Goal: Find specific page/section: Find specific page/section

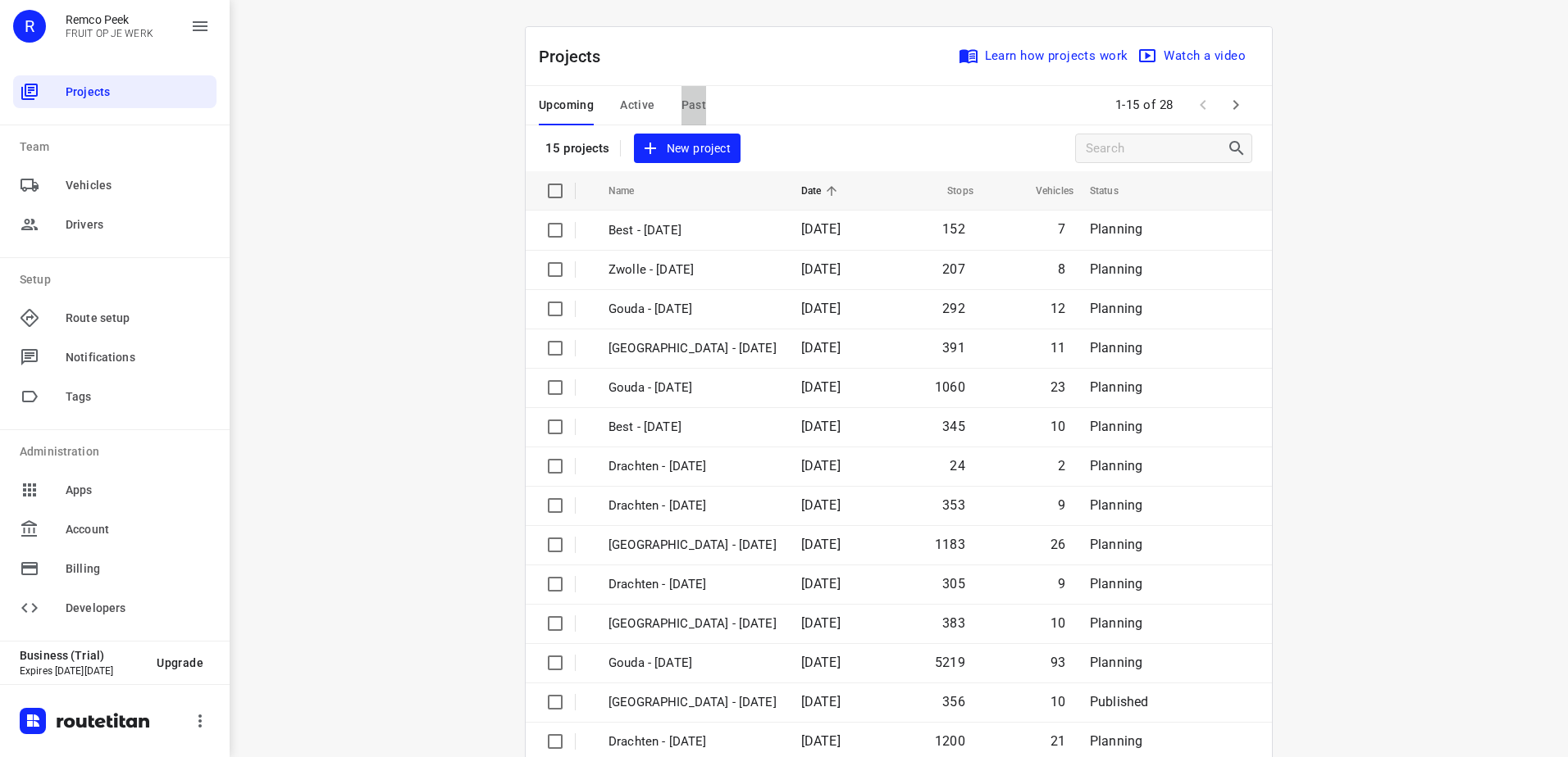
click at [681, 107] on span "Past" at bounding box center [694, 105] width 25 height 21
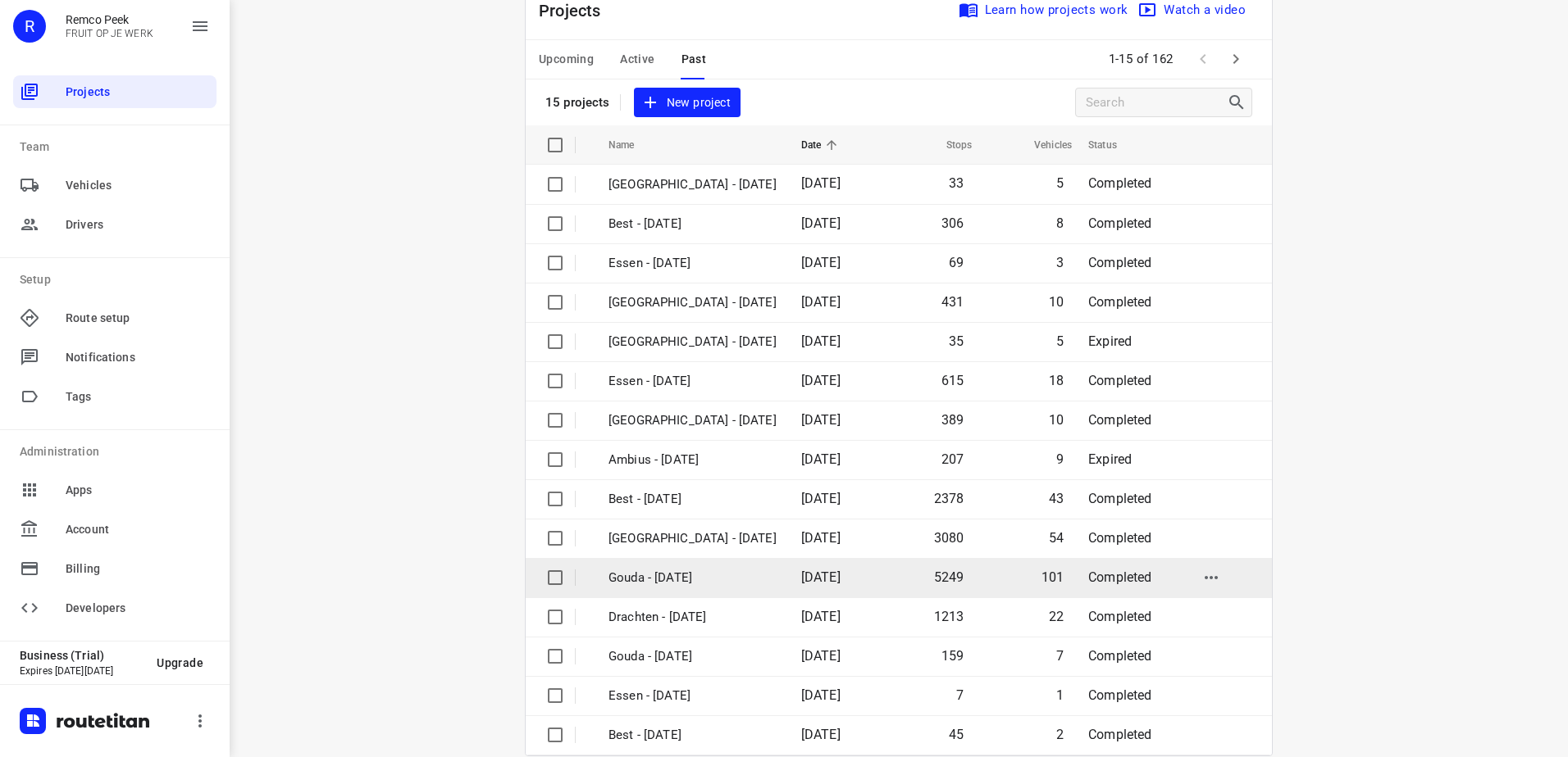
scroll to position [72, 0]
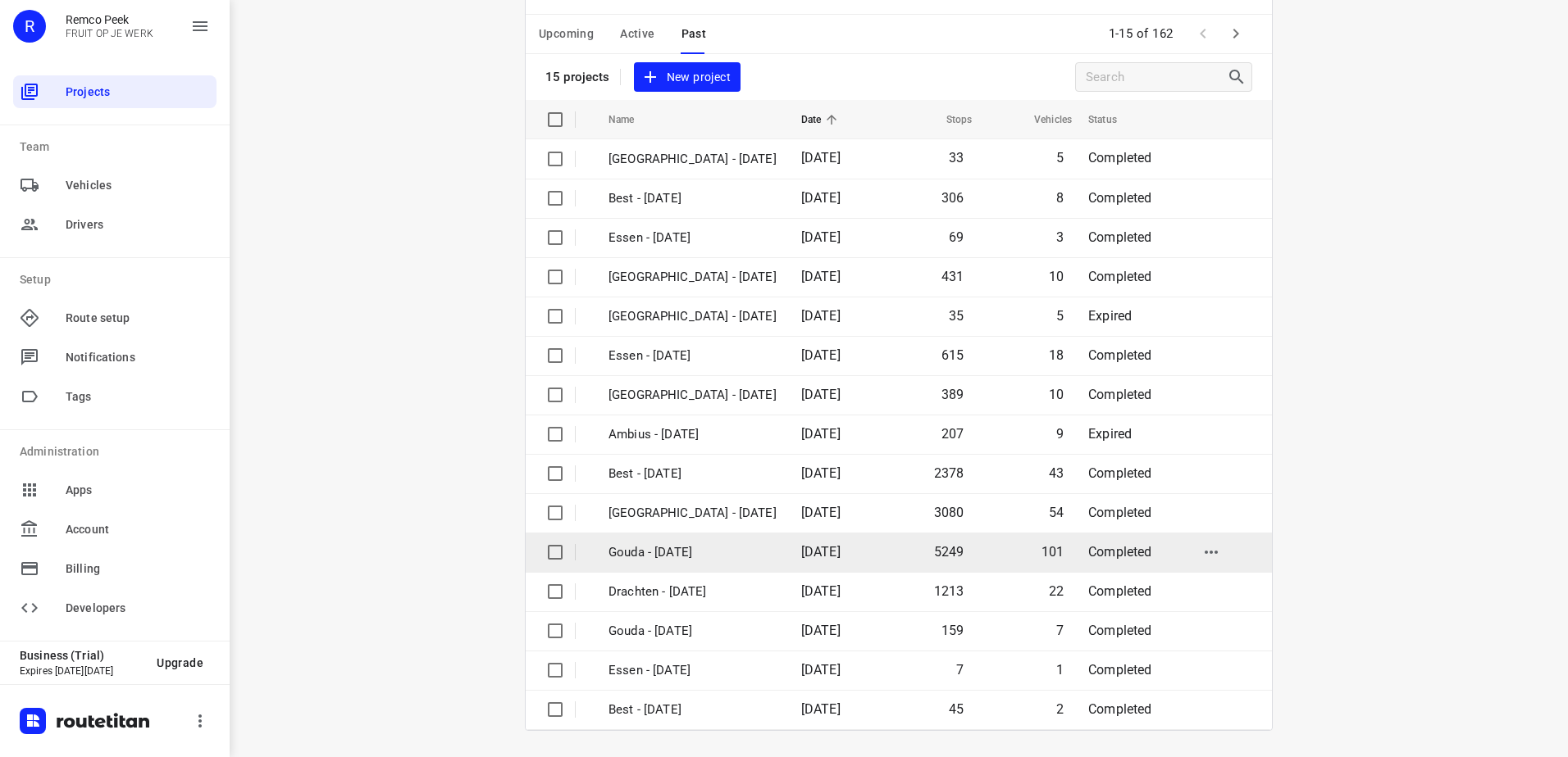
click at [749, 565] on td "Gouda - Monday" at bounding box center [690, 552] width 196 height 39
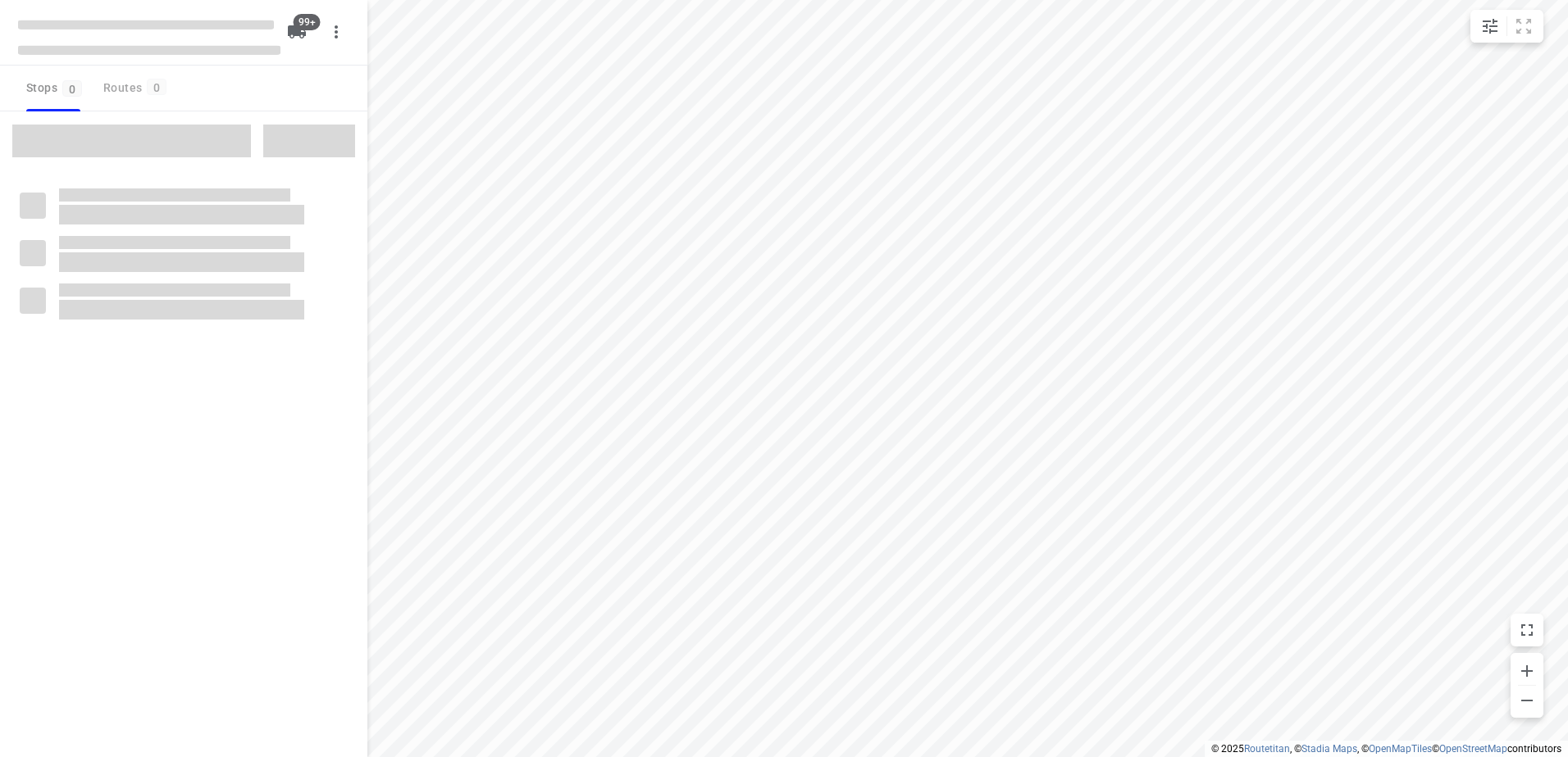
checkbox input "true"
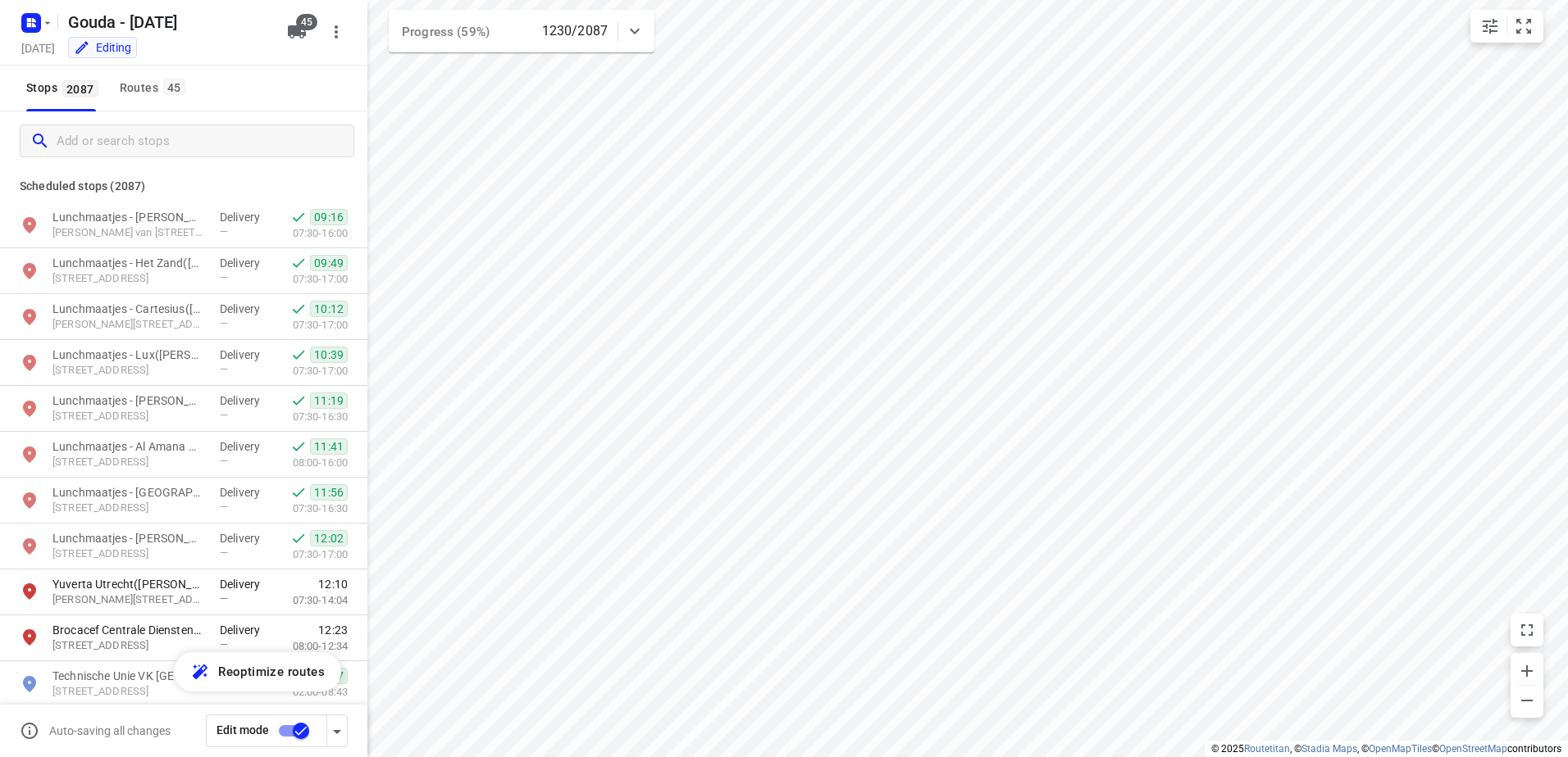
click at [230, 140] on input "Add or search stops" at bounding box center [204, 142] width 297 height 25
click at [149, 82] on div "Routes 45" at bounding box center [155, 88] width 71 height 21
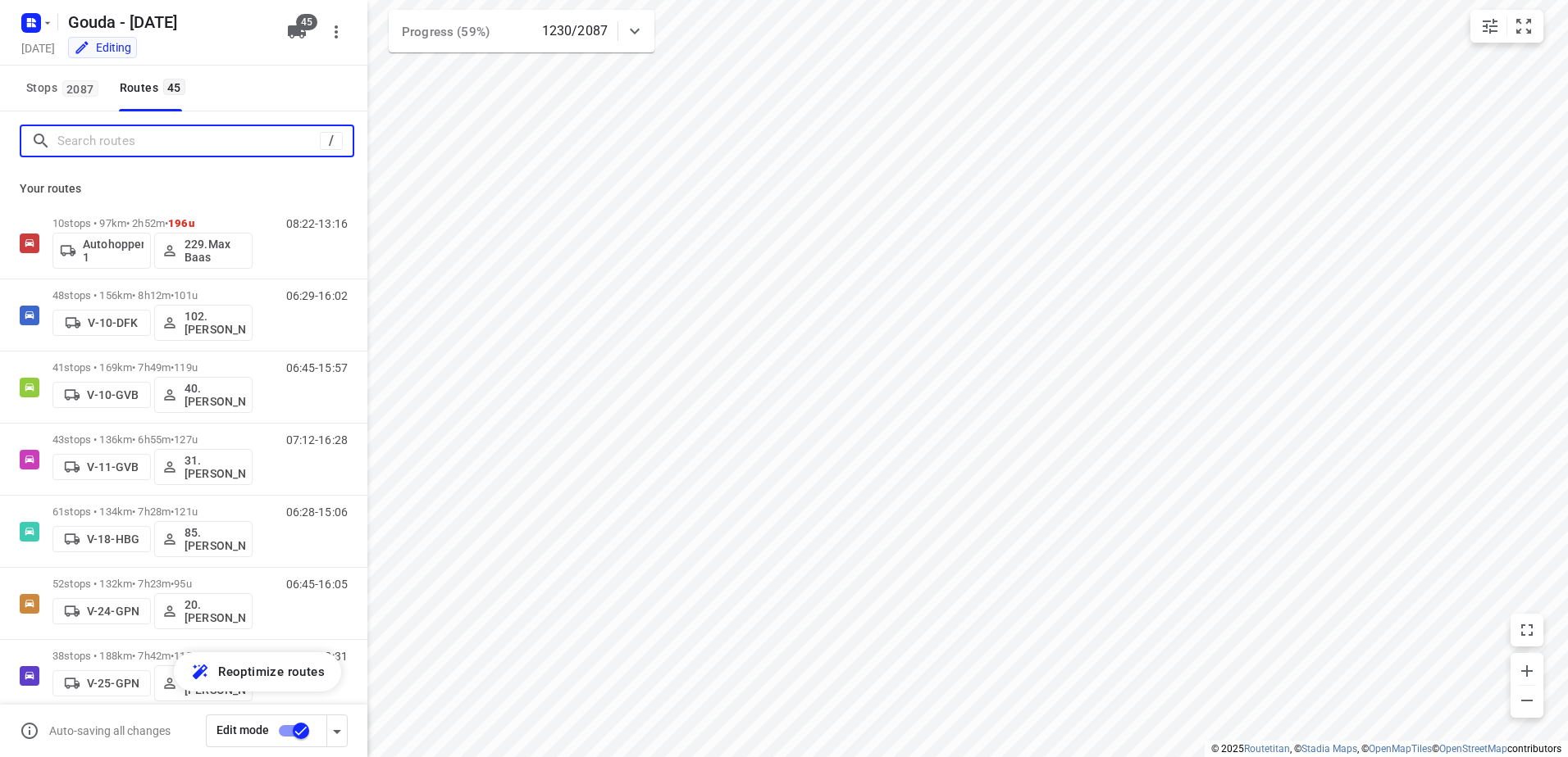
click at [132, 132] on input "Search routes" at bounding box center [188, 142] width 262 height 25
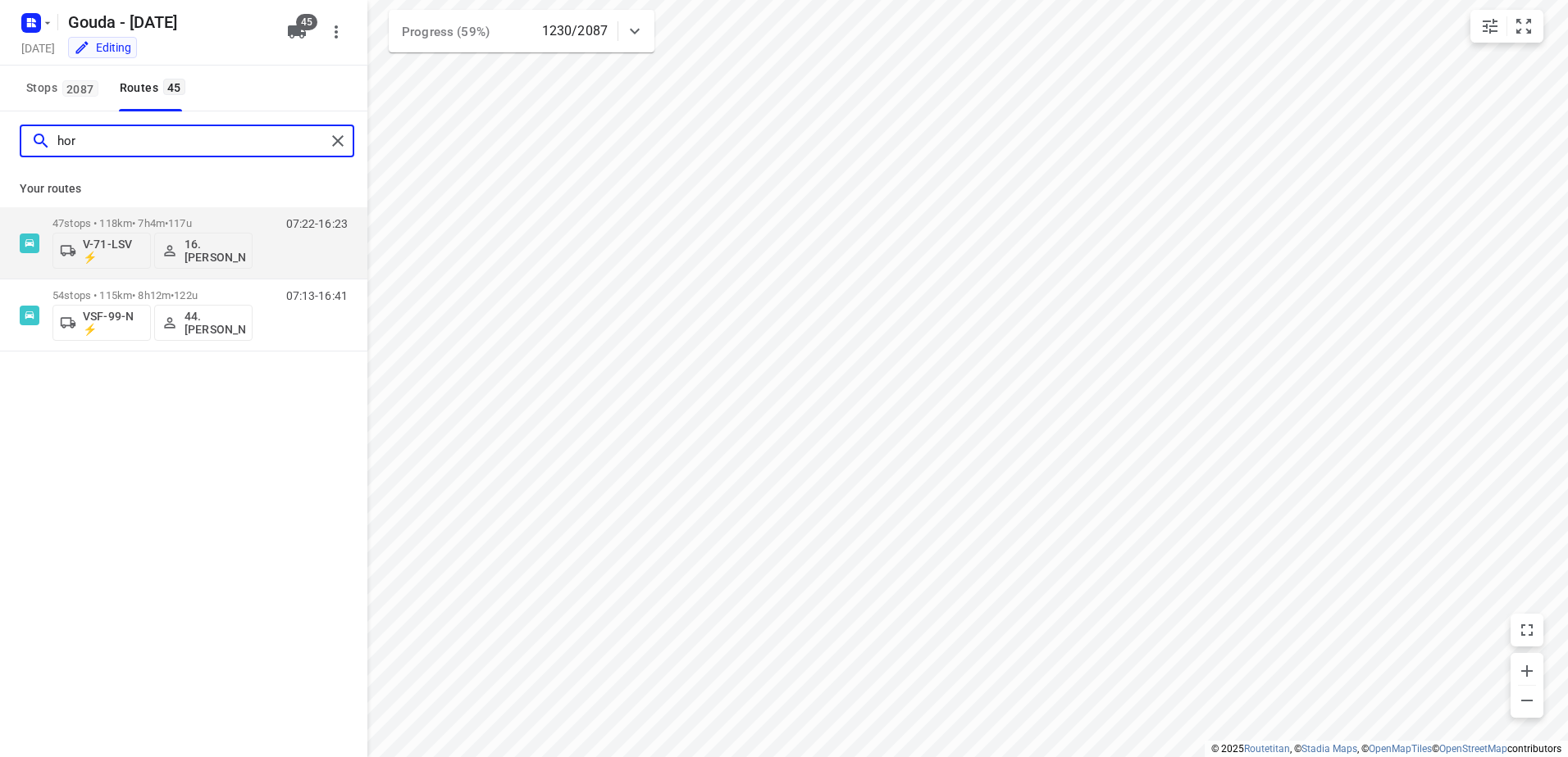
type input "horn"
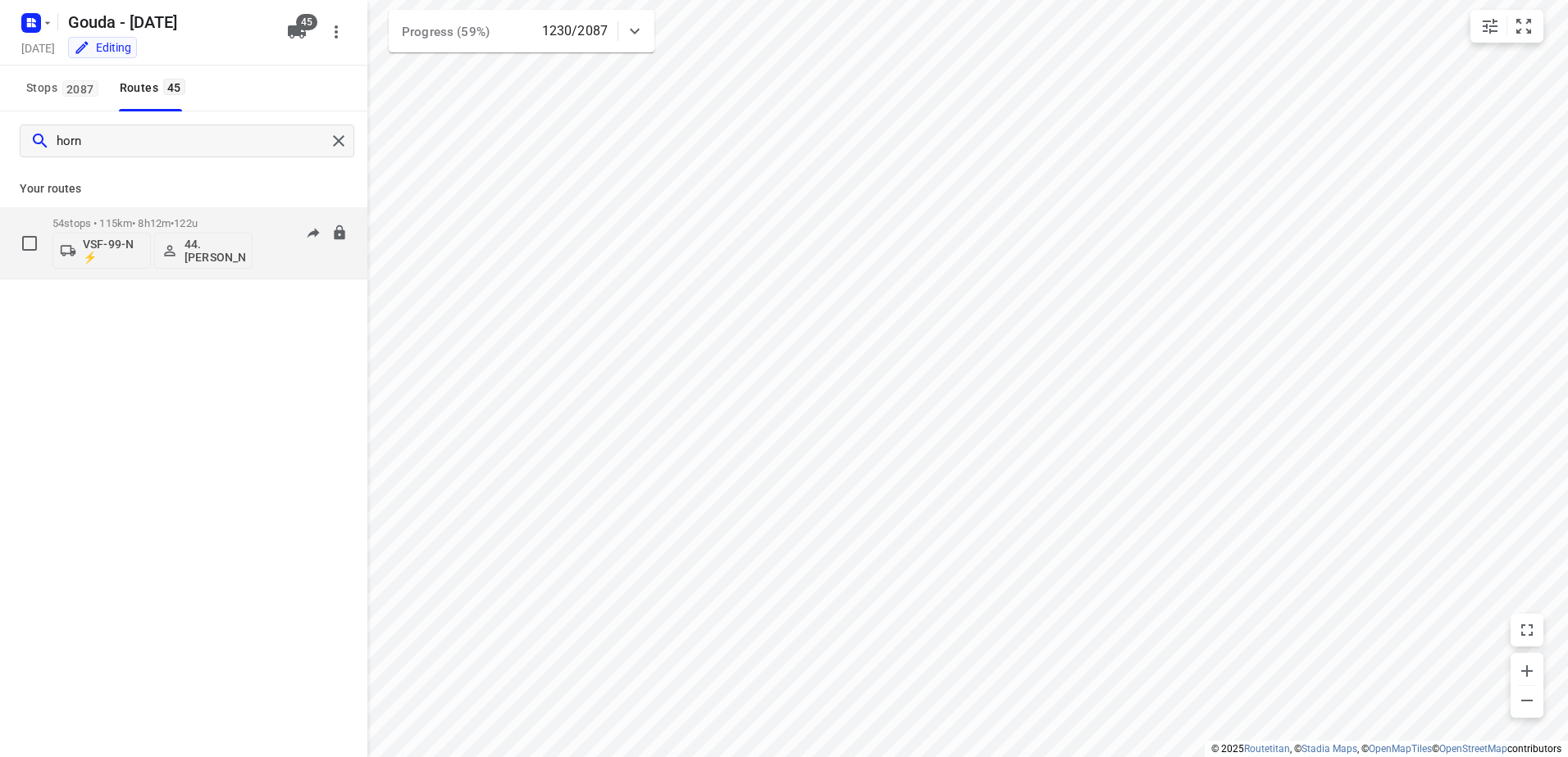
click at [169, 225] on p "54 stops • 115km • 8h12m • 122u" at bounding box center [153, 223] width 200 height 13
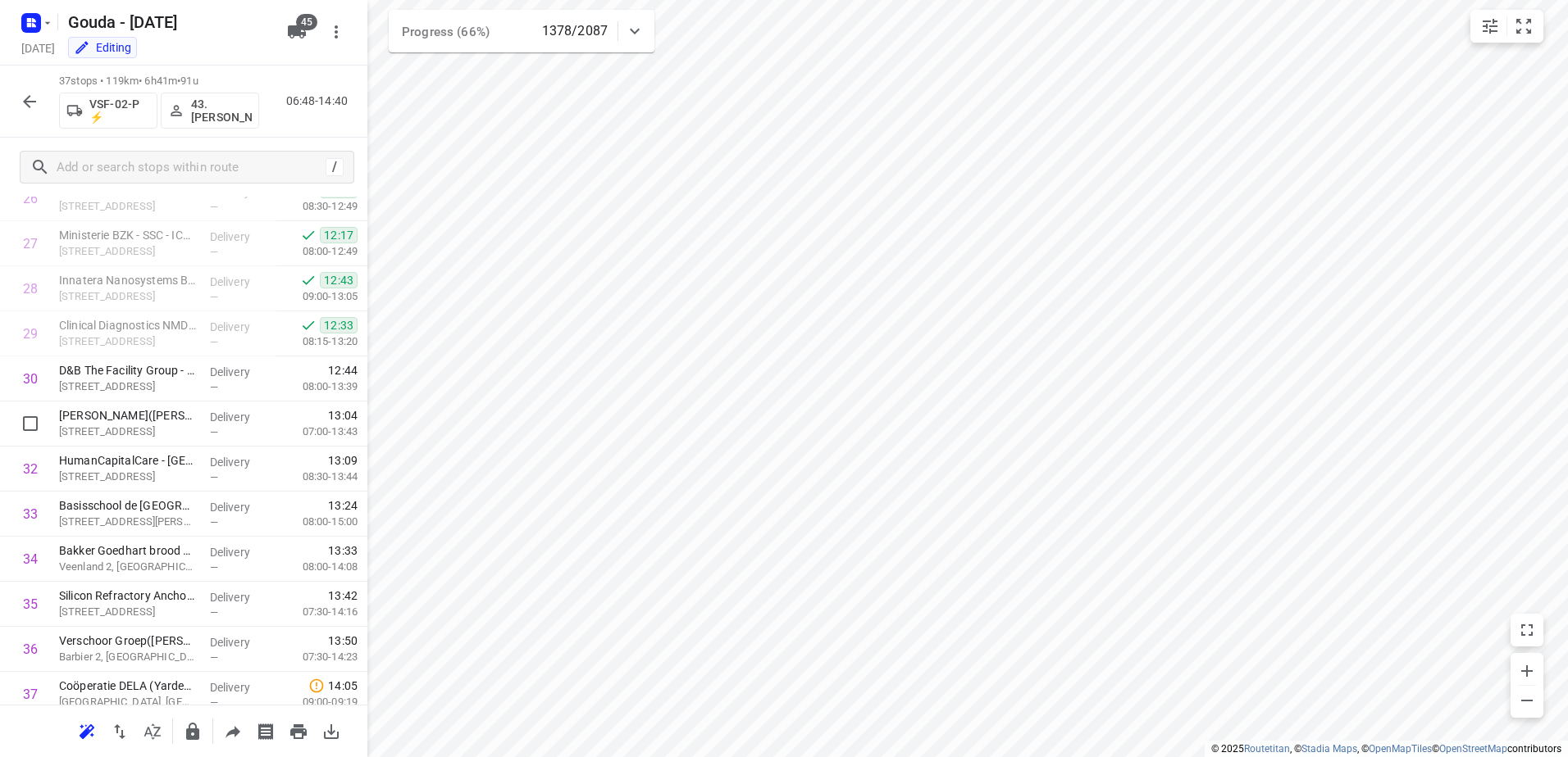
scroll to position [1287, 0]
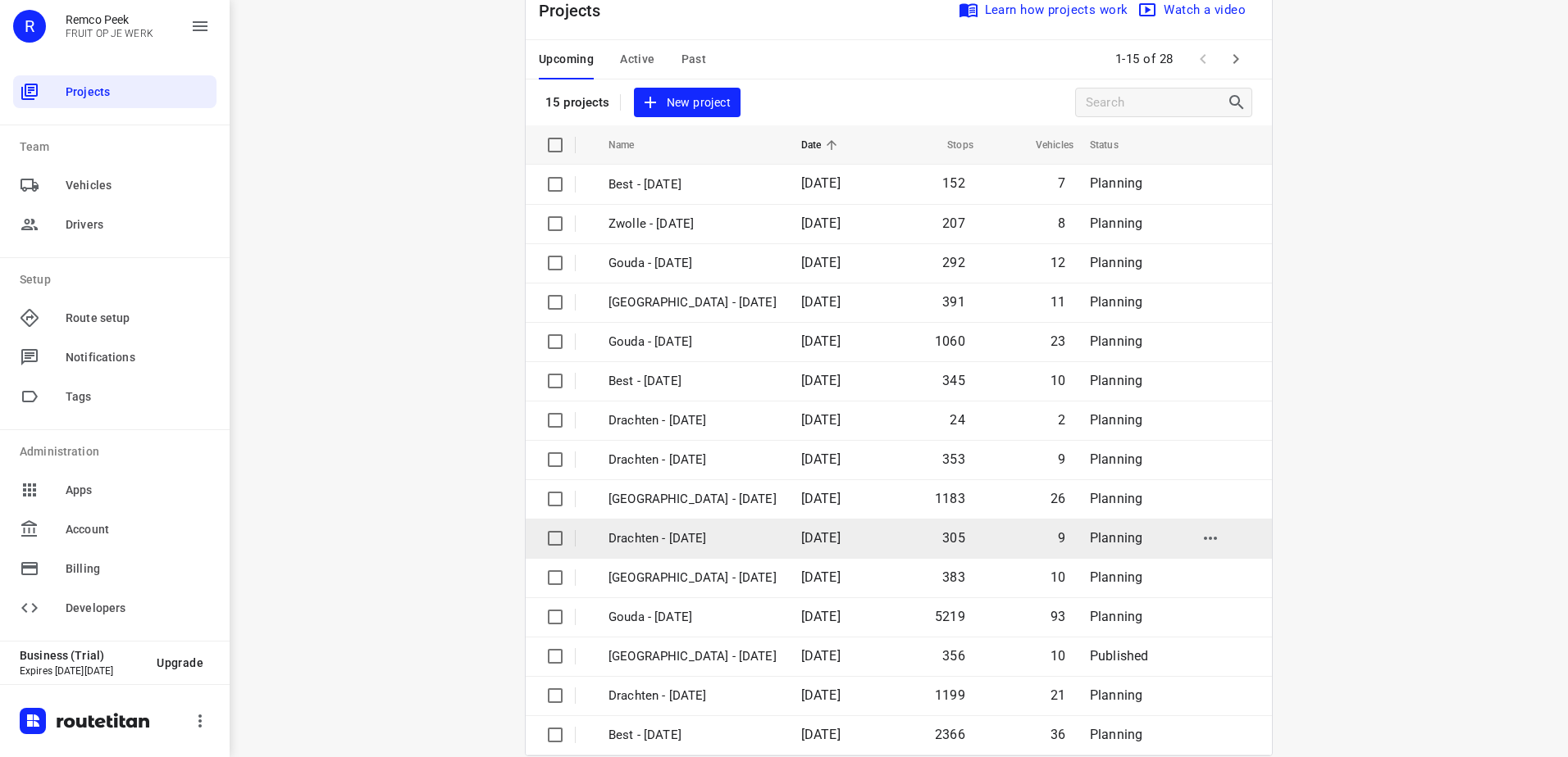
scroll to position [72, 0]
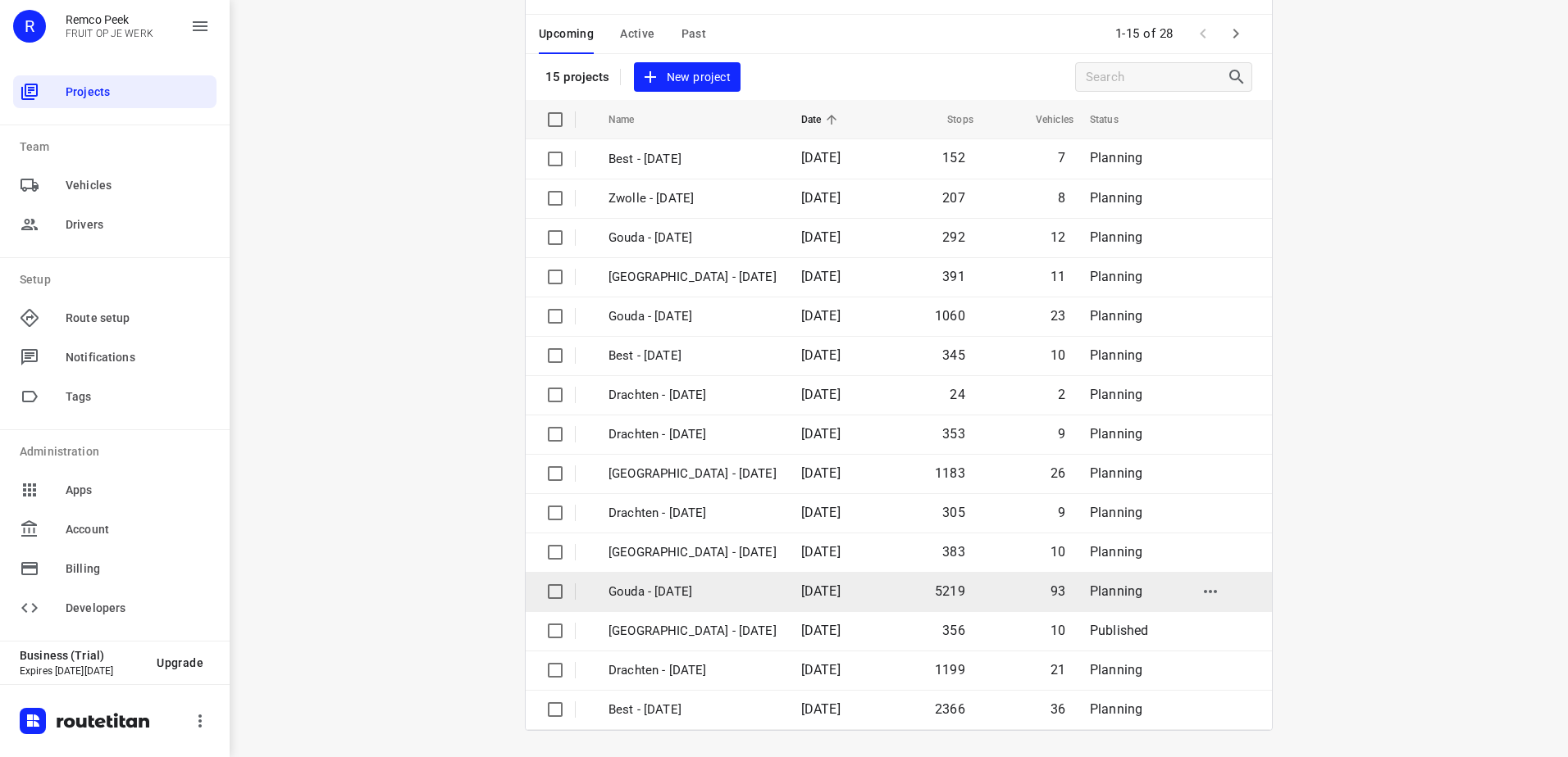
click at [692, 595] on p "Gouda - Monday" at bounding box center [692, 592] width 168 height 19
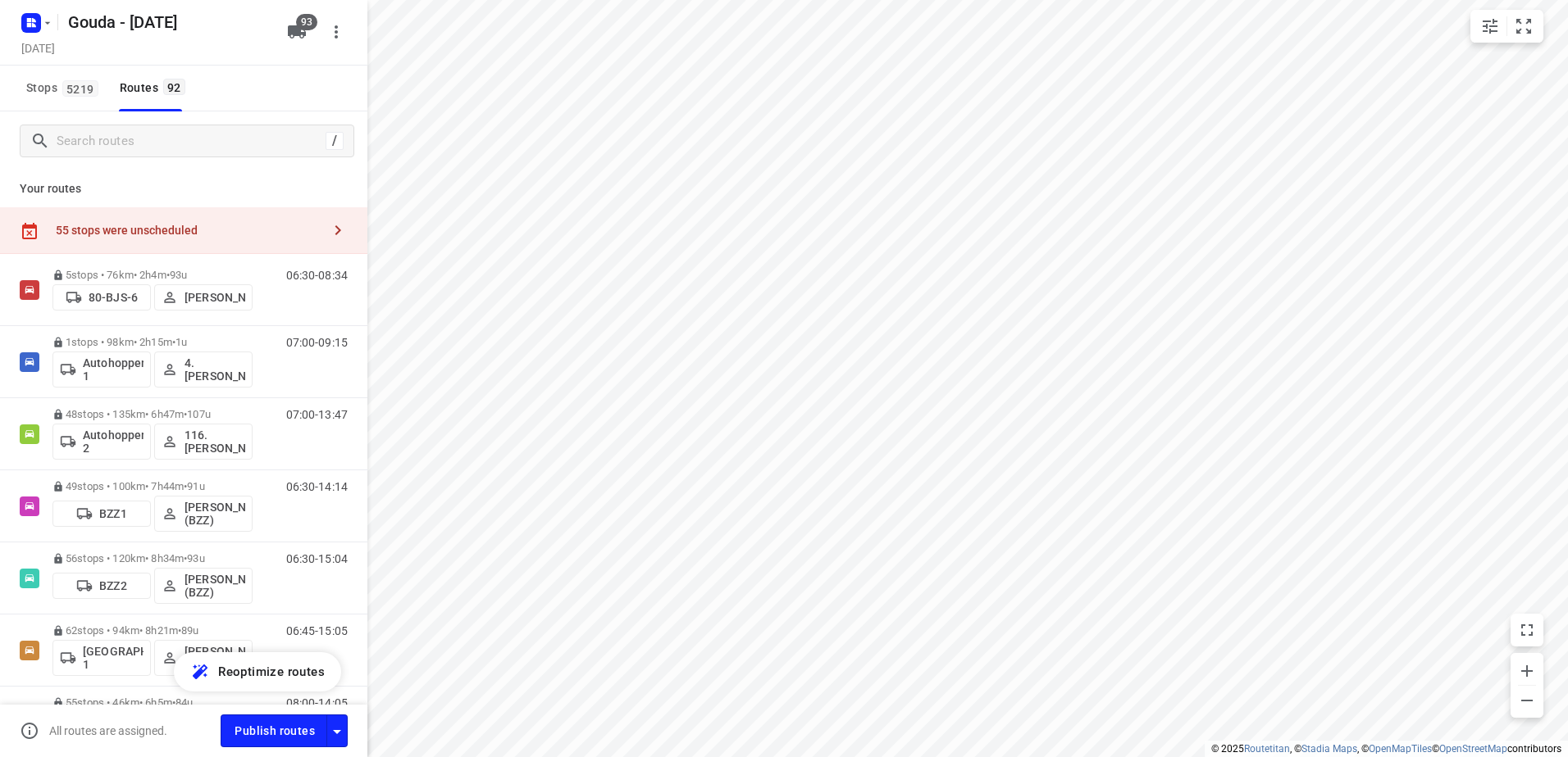
checkbox input "true"
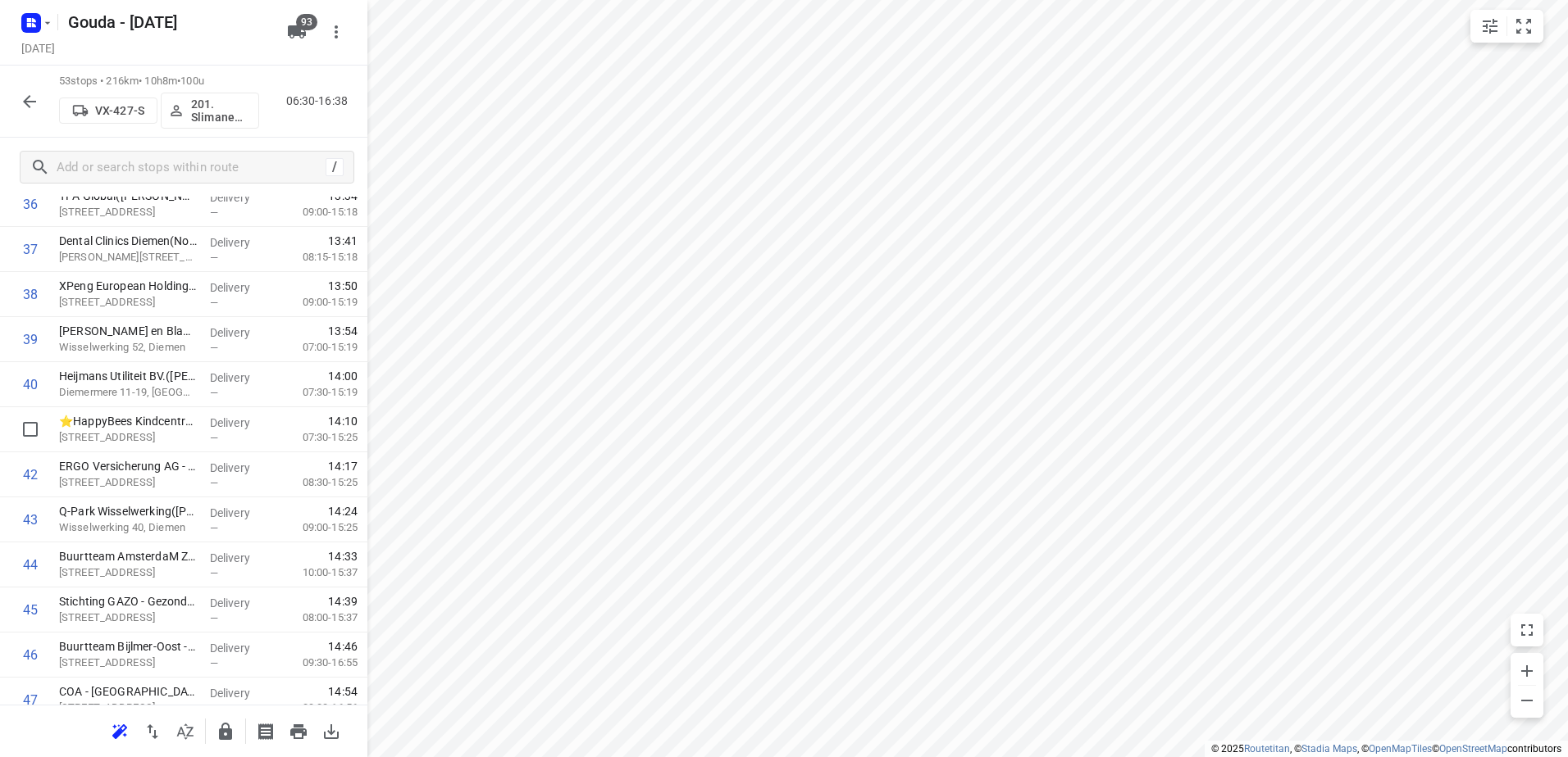
scroll to position [1804, 0]
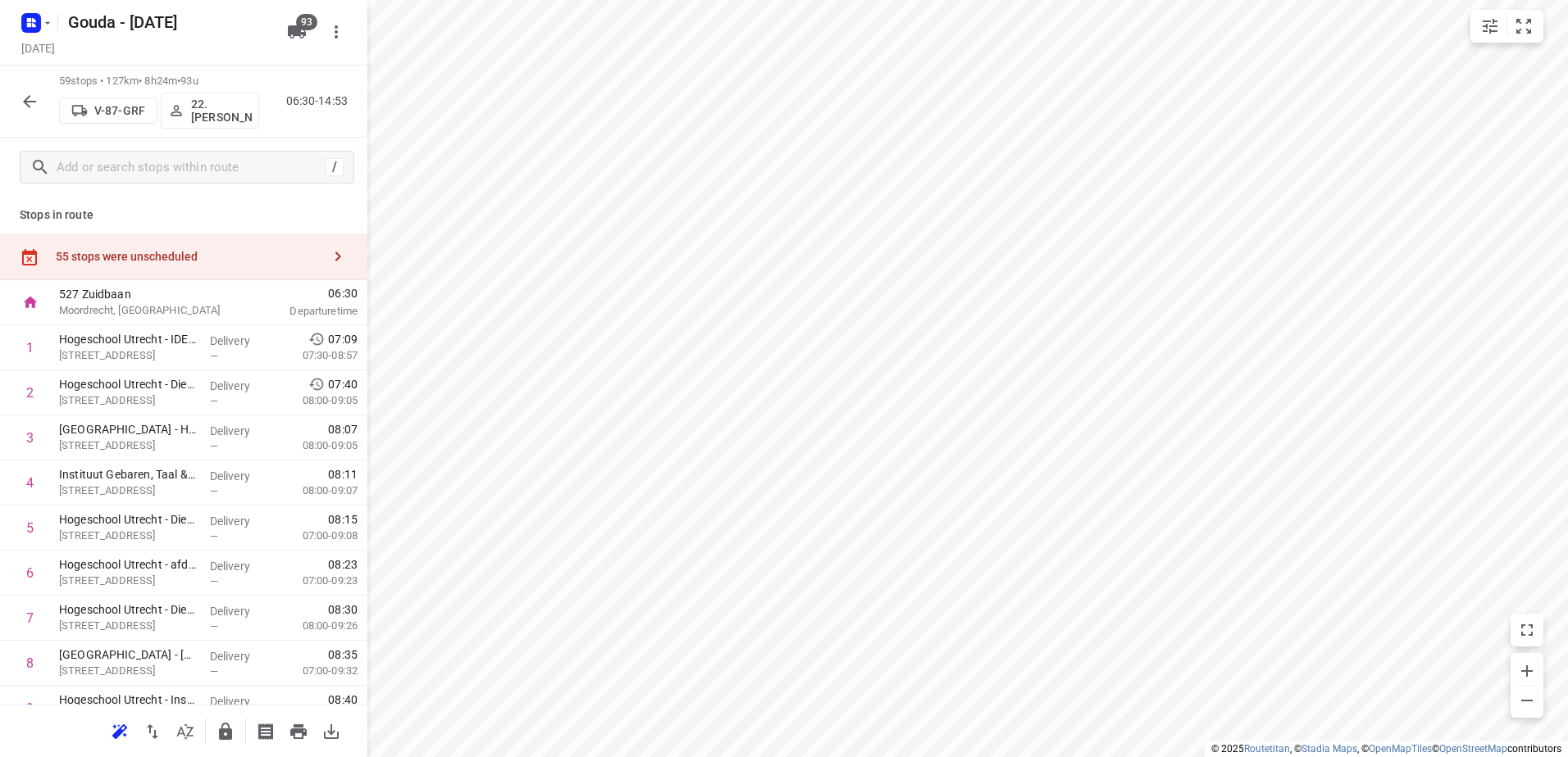
scroll to position [1804, 0]
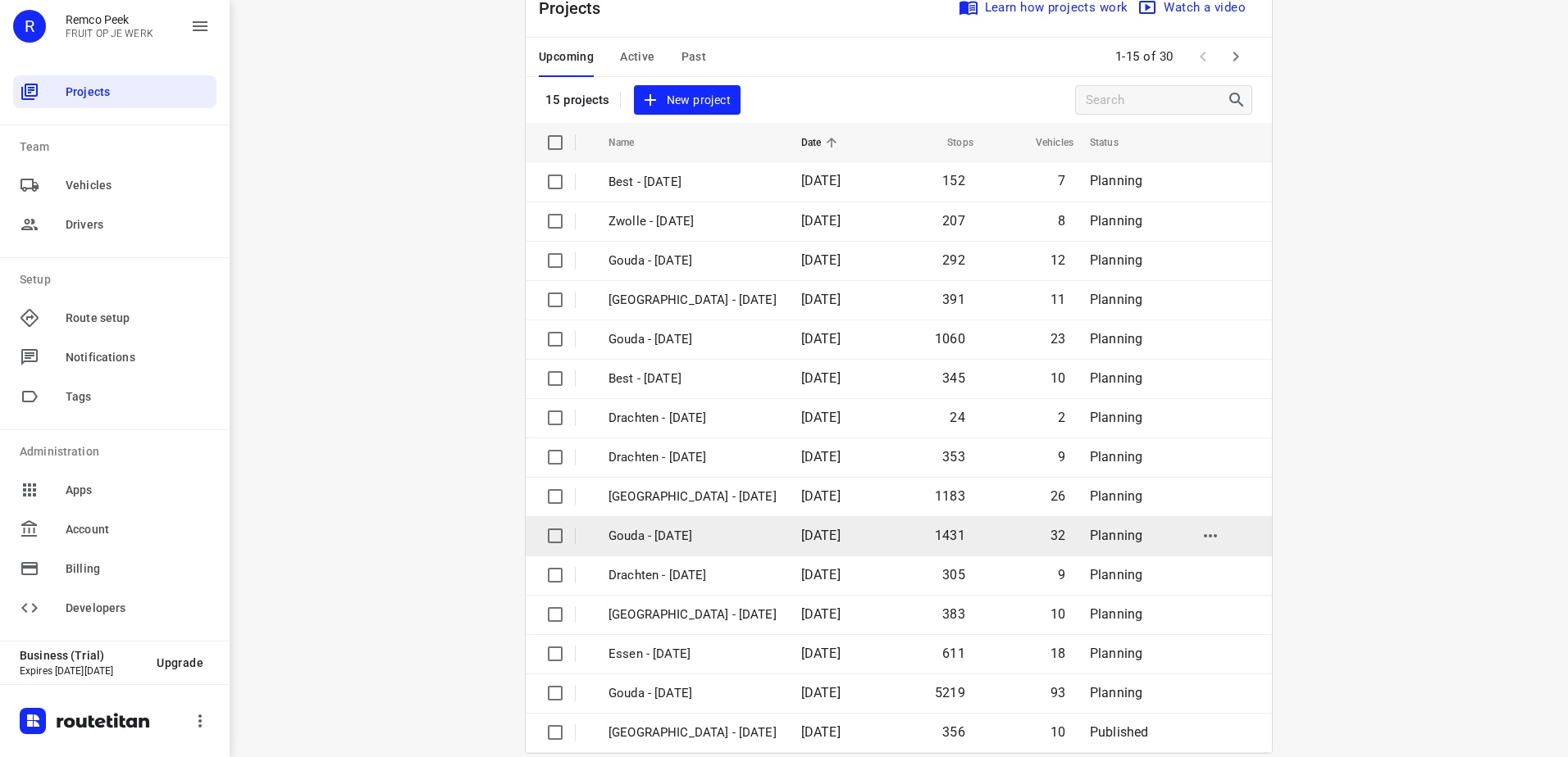
scroll to position [72, 0]
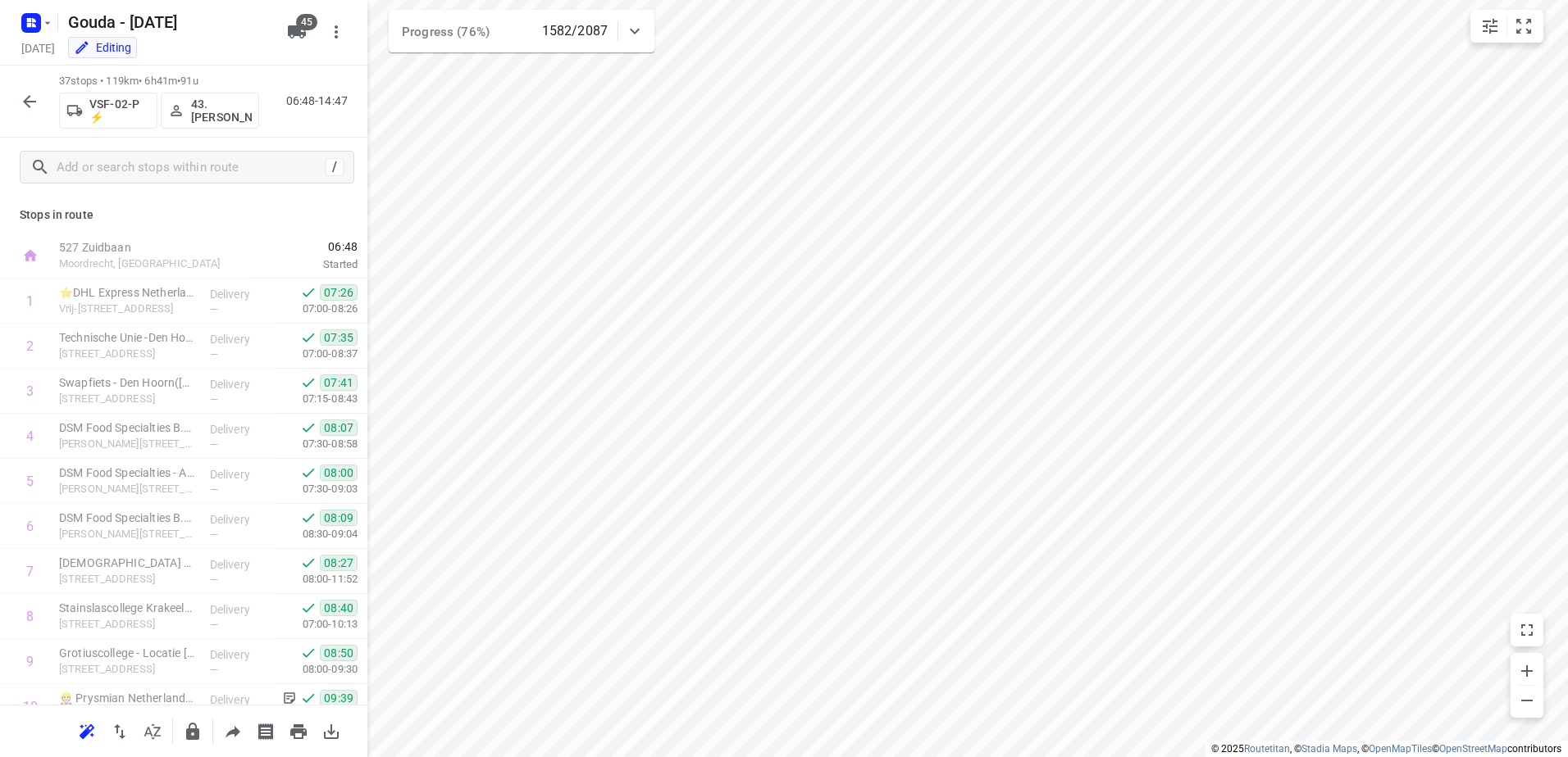
scroll to position [1287, 0]
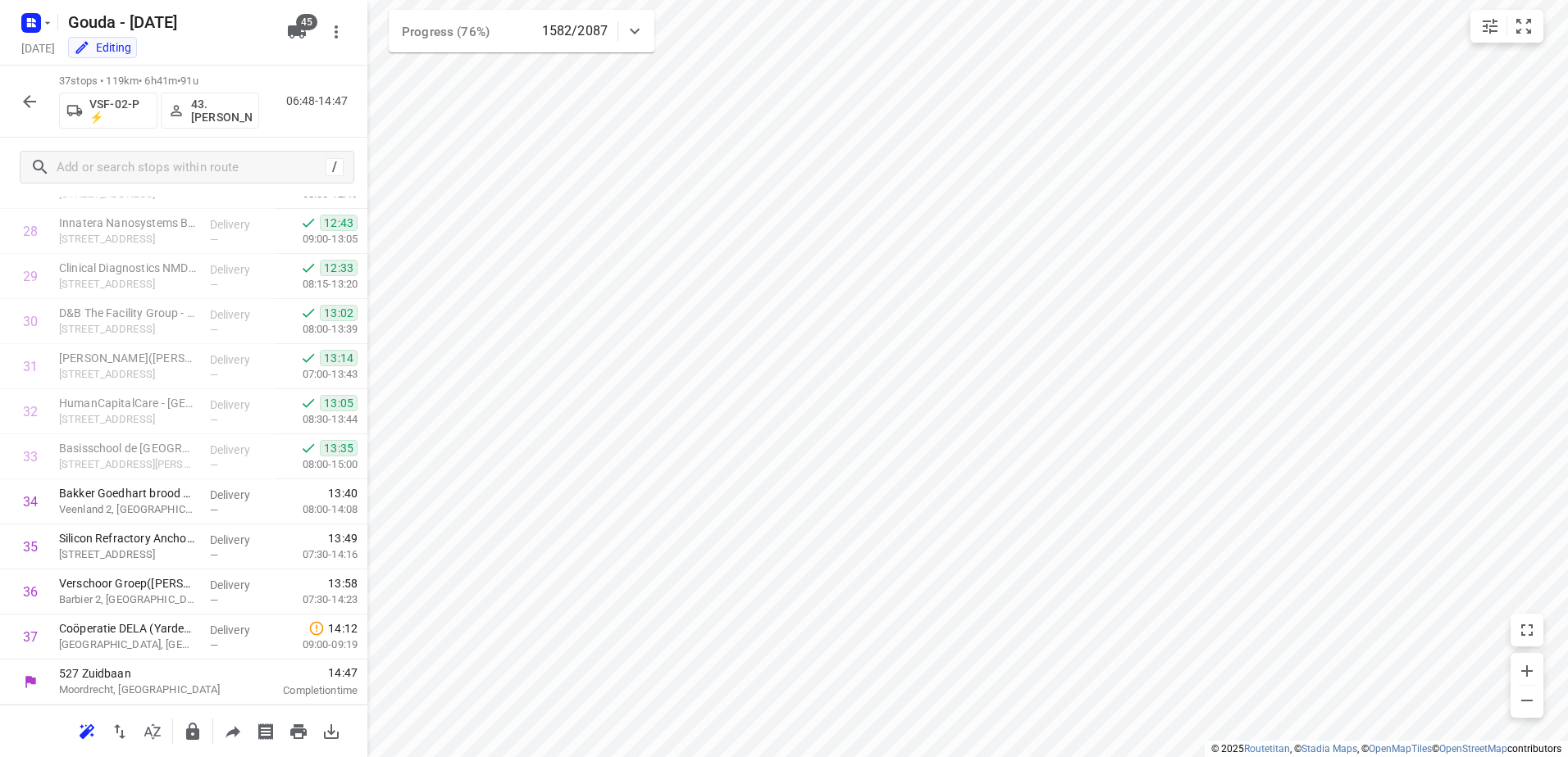
click at [19, 98] on button "button" at bounding box center [29, 102] width 33 height 33
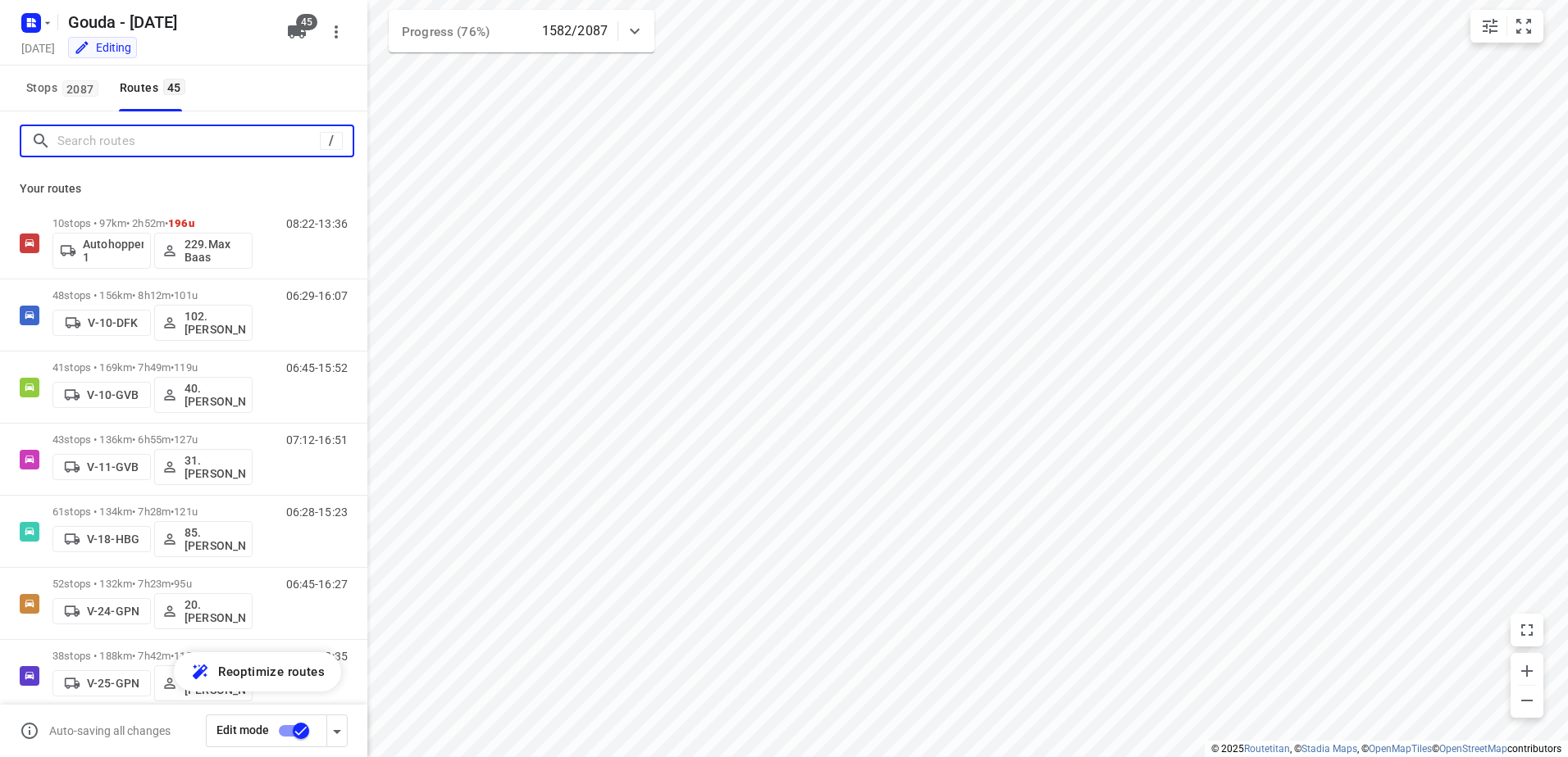
click at [129, 143] on input "Search routes" at bounding box center [188, 142] width 262 height 25
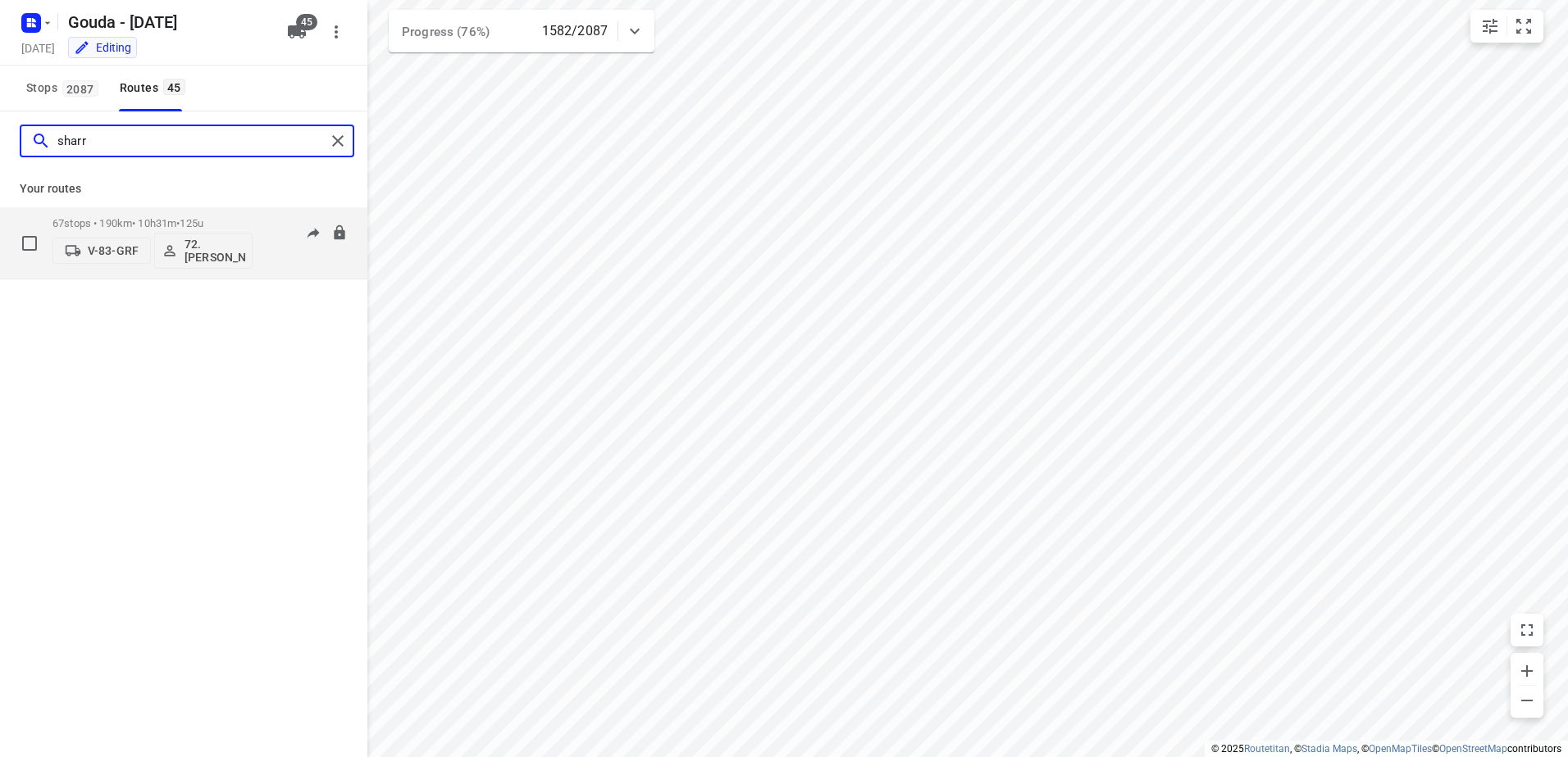
type input "sharr"
click at [125, 217] on p "67 stops • 190km • 10h31m • 125u" at bounding box center [153, 223] width 200 height 13
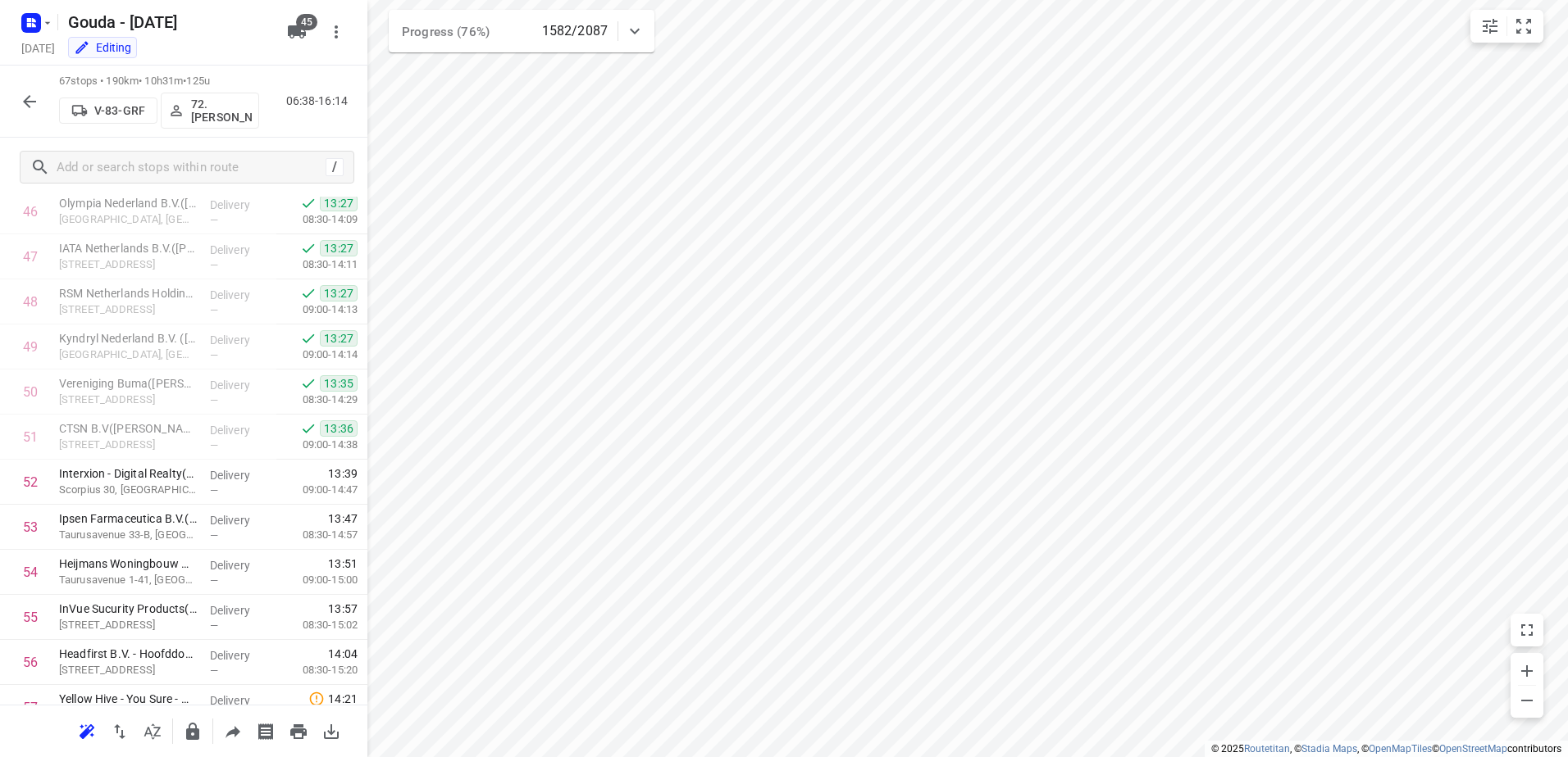
scroll to position [2640, 0]
